Goal: Task Accomplishment & Management: Manage account settings

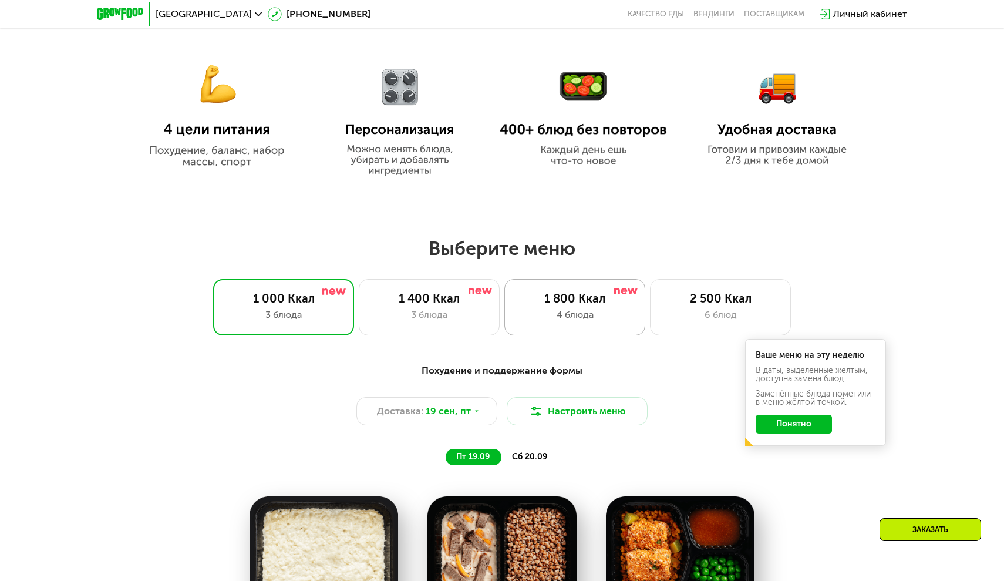
scroll to position [678, 0]
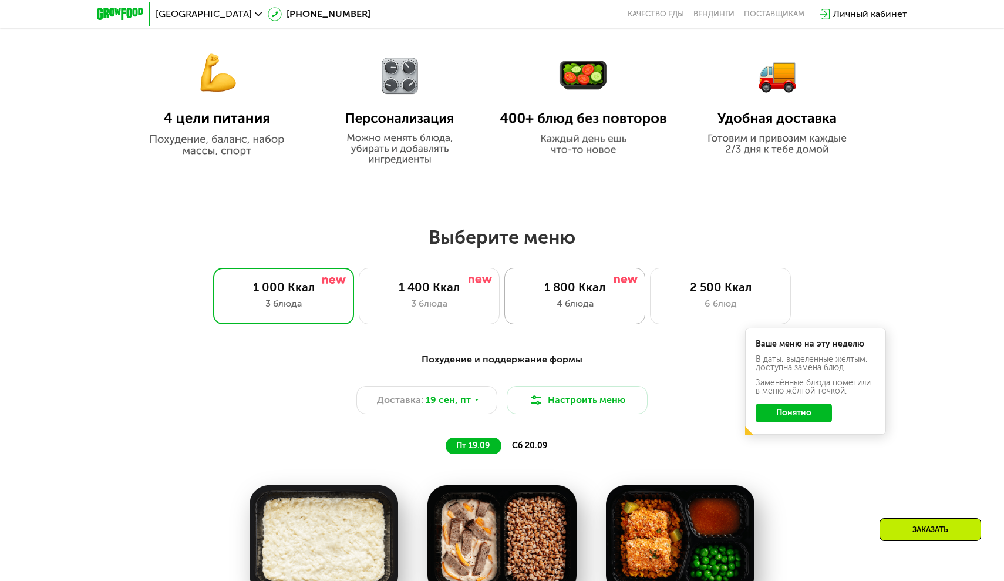
click at [563, 309] on div "4 блюда" at bounding box center [575, 304] width 116 height 14
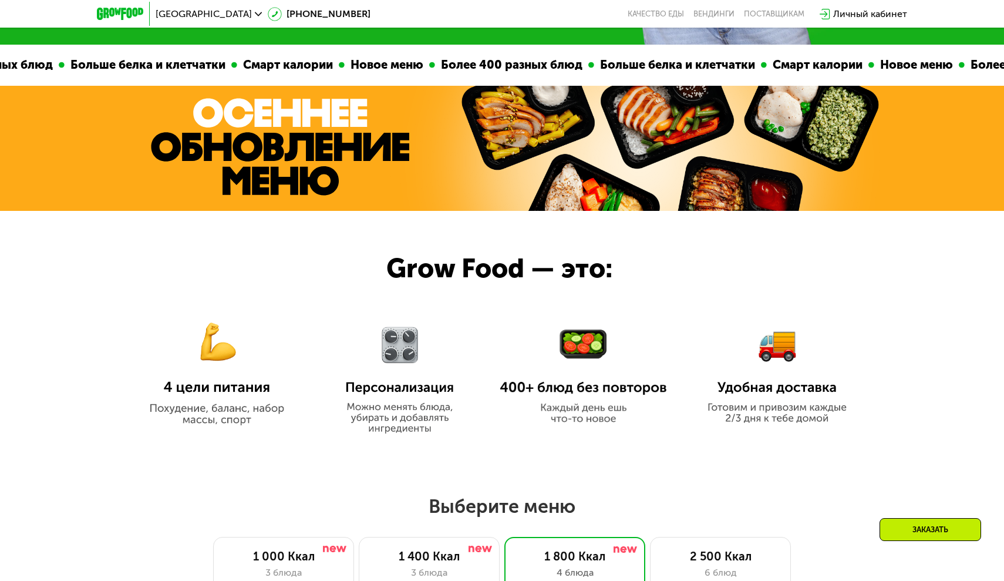
scroll to position [243, 0]
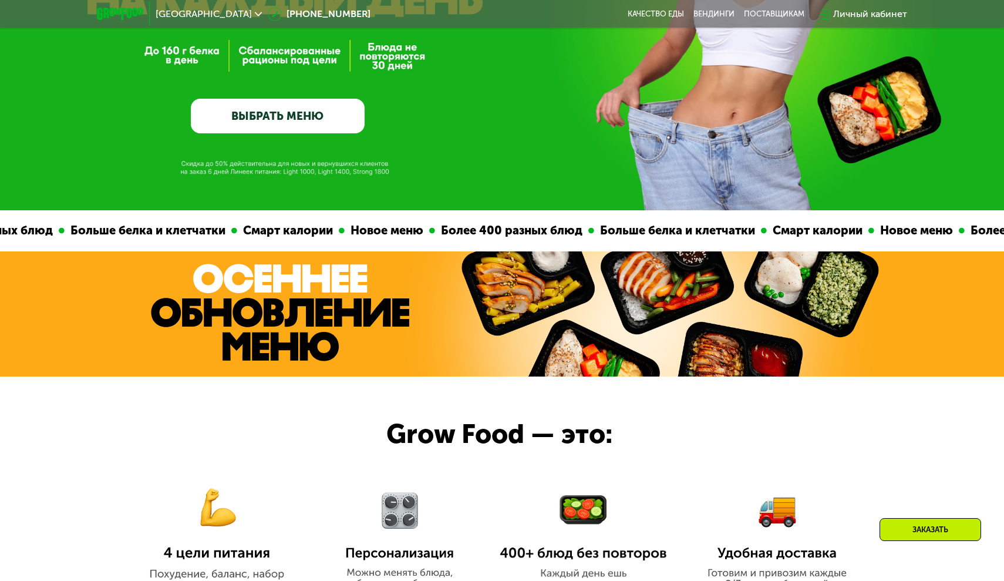
click at [846, 12] on div "Личный кабинет" at bounding box center [870, 14] width 74 height 14
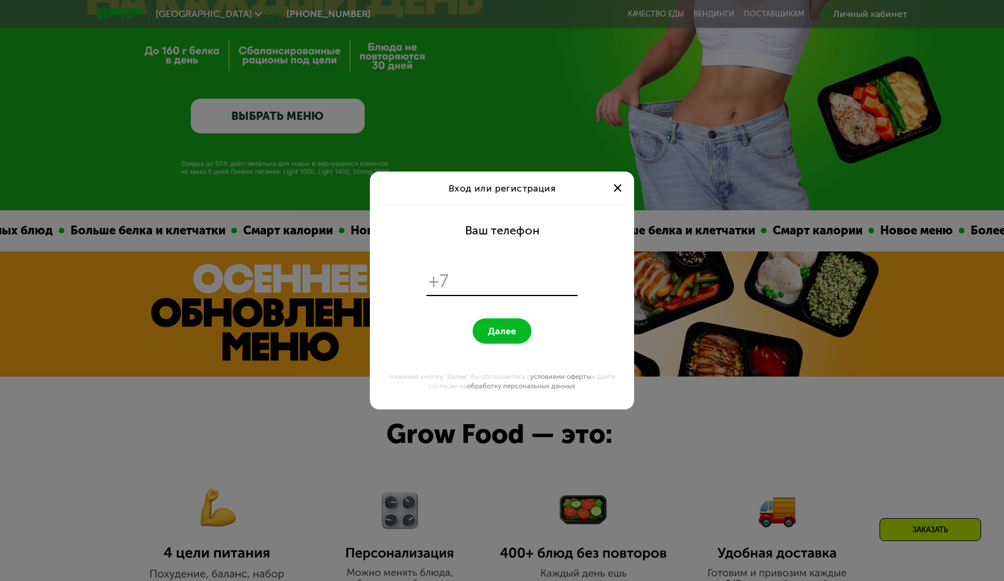
scroll to position [0, 0]
type input "**********"
click at [499, 332] on span "Далее" at bounding box center [502, 330] width 28 height 11
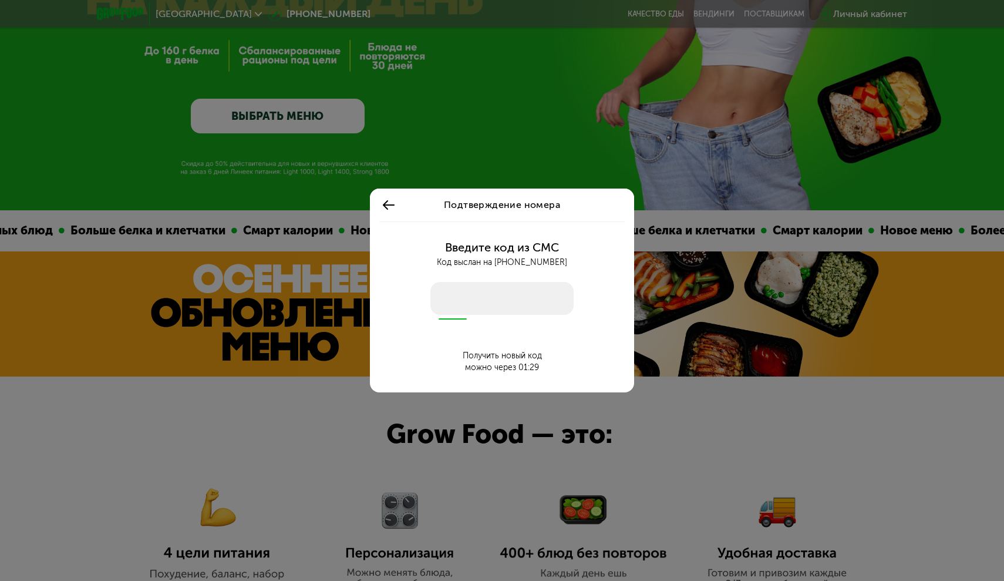
click at [470, 302] on input "number" at bounding box center [501, 298] width 143 height 33
type input "****"
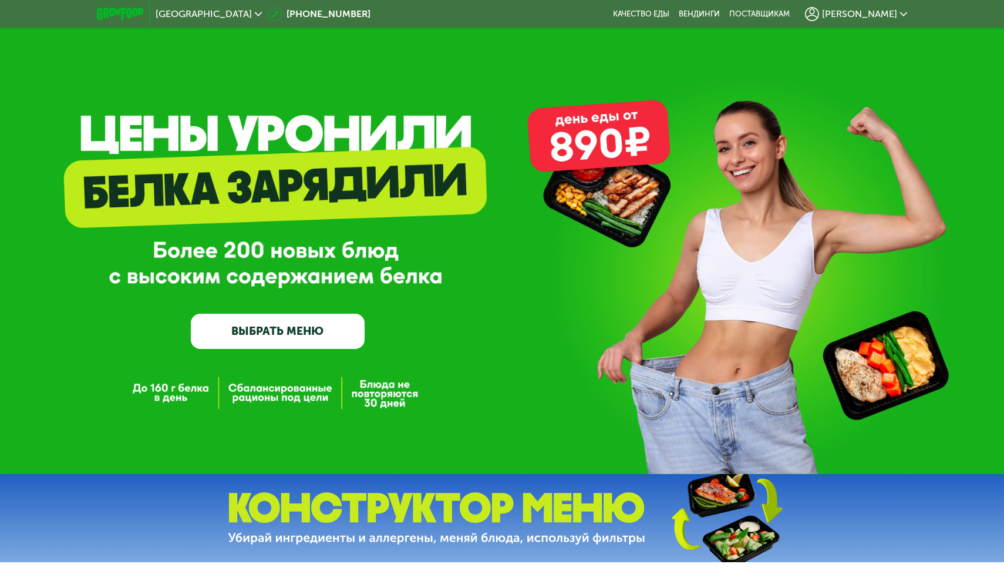
click at [867, 12] on span "[PERSON_NAME]" at bounding box center [859, 13] width 75 height 9
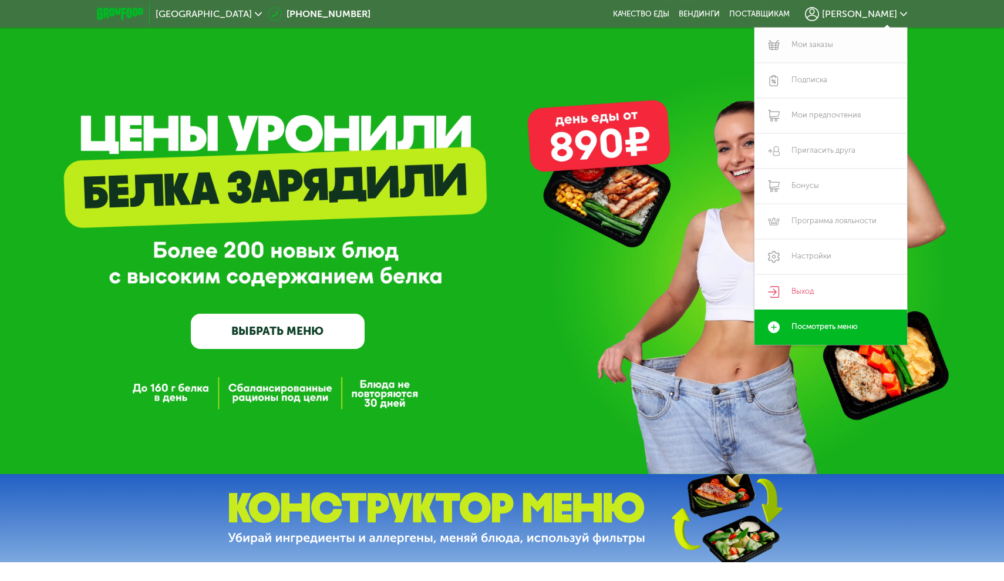
click at [813, 49] on link "Мои заказы" at bounding box center [831, 45] width 153 height 35
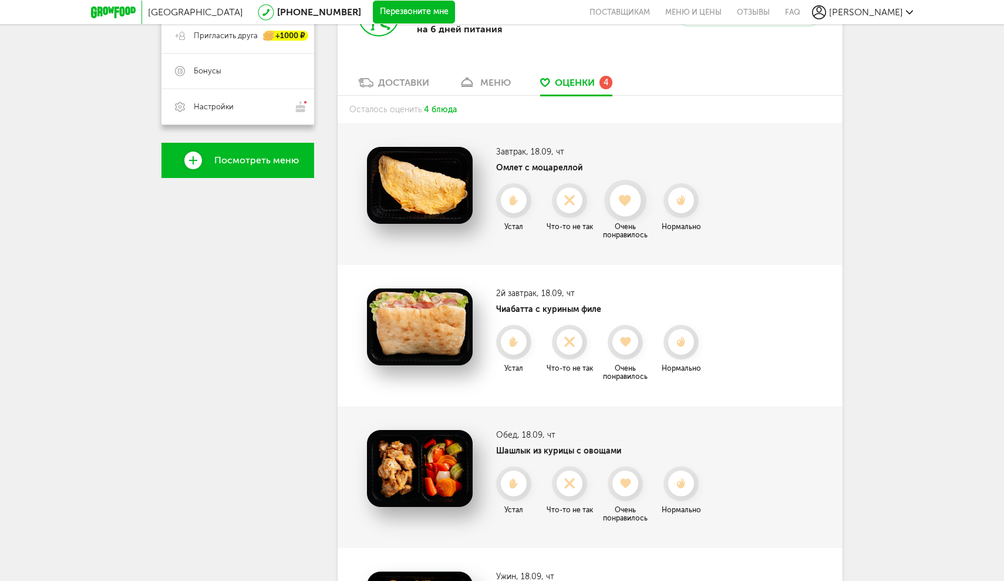
scroll to position [285, 0]
click at [634, 202] on div at bounding box center [625, 200] width 31 height 31
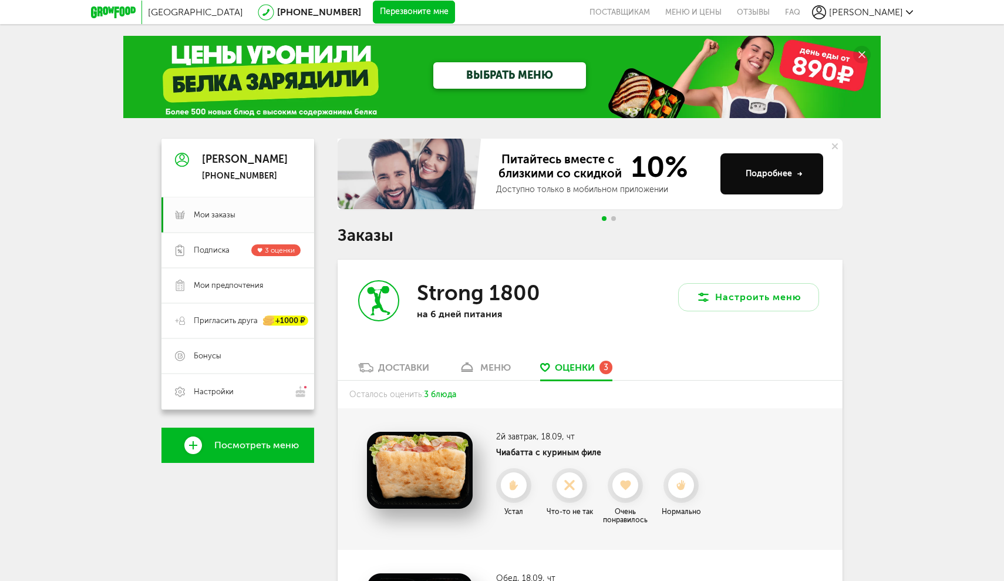
scroll to position [0, 0]
